Goal: Task Accomplishment & Management: Manage account settings

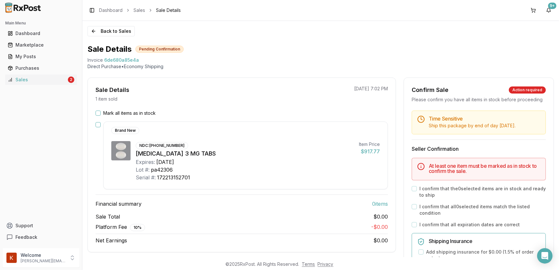
click at [97, 112] on button "Mark all items as in stock" at bounding box center [98, 113] width 5 height 5
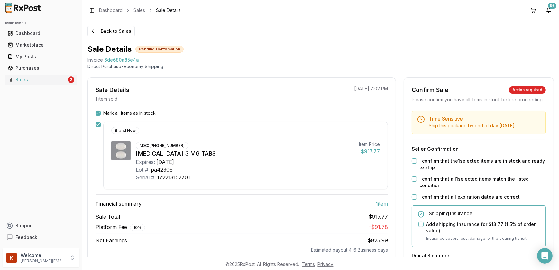
click at [410, 167] on div "Time Sensitive Ship this package by end of day [DATE] . Seller Confirmation I c…" at bounding box center [479, 256] width 150 height 291
click at [413, 170] on div "I confirm that the 1 selected items are in stock and ready to ship" at bounding box center [479, 164] width 134 height 13
click at [413, 164] on button "I confirm that the 1 selected items are in stock and ready to ship" at bounding box center [414, 161] width 5 height 5
click at [412, 182] on button "I confirm that all 1 selected items match the listed condition" at bounding box center [414, 179] width 5 height 5
click at [414, 200] on button "I confirm that all expiration dates are correct" at bounding box center [414, 197] width 5 height 5
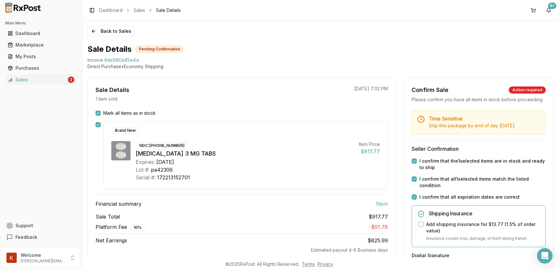
scroll to position [88, 0]
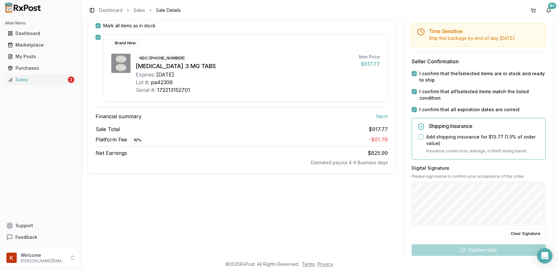
click at [419, 140] on button "Add shipping insurance for $13.77 ( 1.5 % of order value)" at bounding box center [421, 137] width 5 height 5
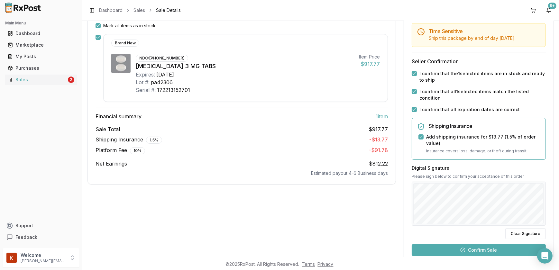
scroll to position [168, 0]
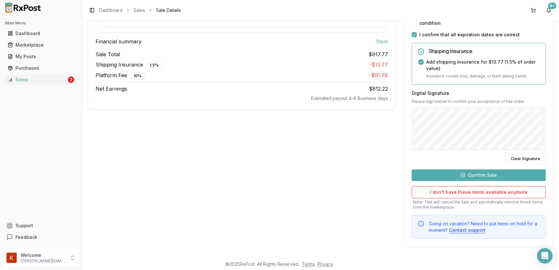
click at [447, 172] on button "Confirm Sale" at bounding box center [479, 176] width 134 height 12
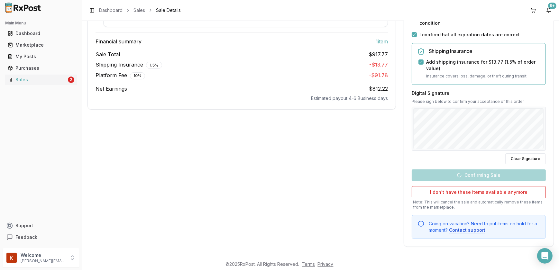
scroll to position [34, 0]
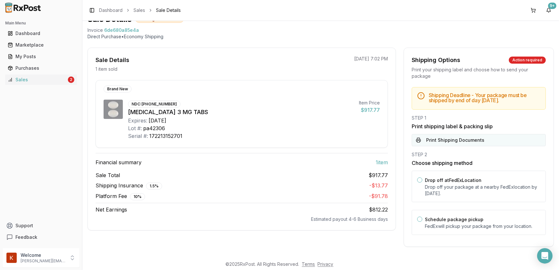
click at [435, 141] on button "Print Shipping Documents" at bounding box center [479, 140] width 134 height 12
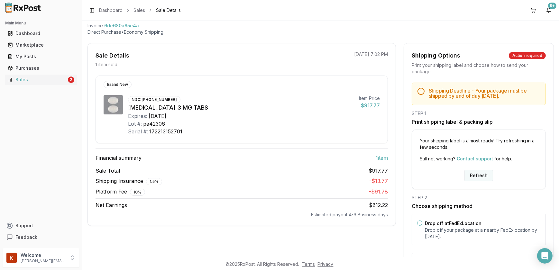
click at [486, 176] on button "Refresh" at bounding box center [479, 176] width 29 height 12
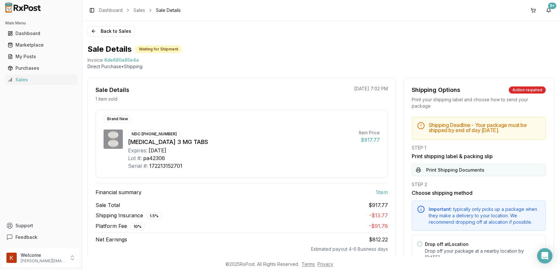
click at [453, 175] on button "Print Shipping Documents" at bounding box center [479, 170] width 134 height 12
